Goal: Information Seeking & Learning: Learn about a topic

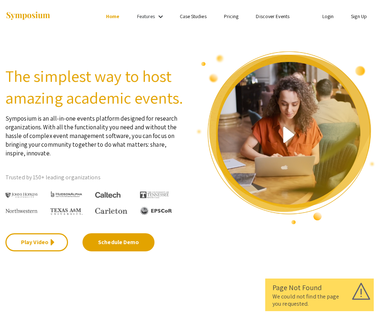
click at [156, 16] on div "Features keyboard_arrow_down" at bounding box center [151, 16] width 29 height 9
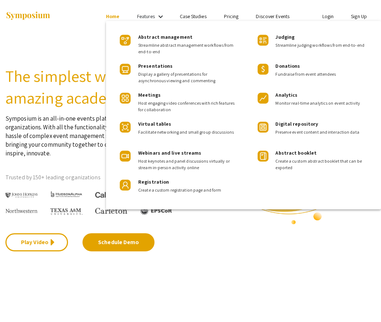
click at [235, 250] on div at bounding box center [190, 161] width 381 height 322
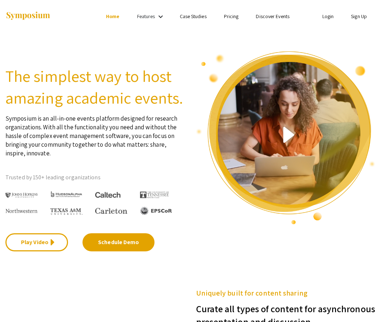
click at [281, 17] on link "Discover Events" at bounding box center [273, 16] width 34 height 7
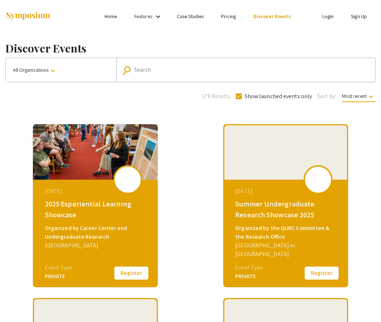
click at [157, 71] on input "Search" at bounding box center [251, 70] width 234 height 7
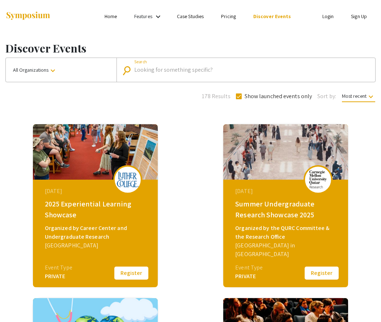
paste input "East Carolina University’s Undergraduate Research Summer Symposium"
type input "East Carolina University’s Undergraduate Research Summer Symposium"
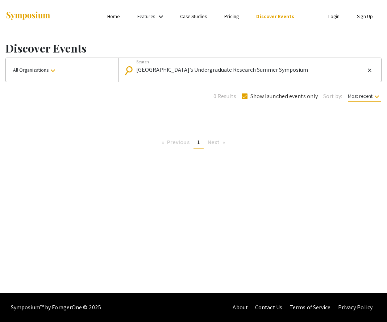
click at [150, 131] on div "Discover Events All Organizations keyboard_arrow_down search East Carolina Univ…" at bounding box center [193, 94] width 387 height 122
